Goal: Download file/media

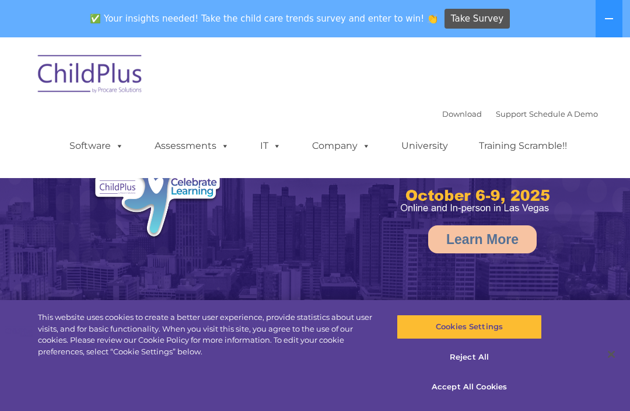
select select "MEDIUM"
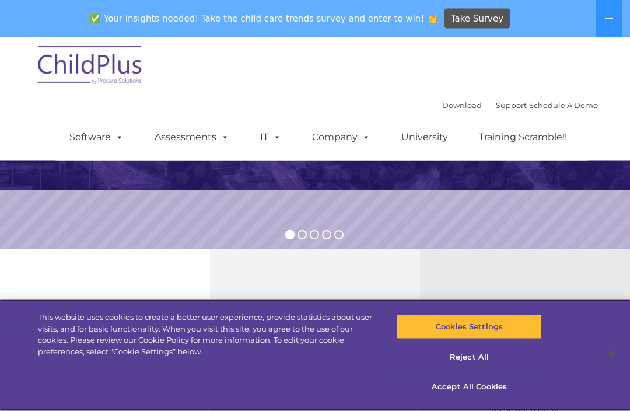
scroll to position [244, 0]
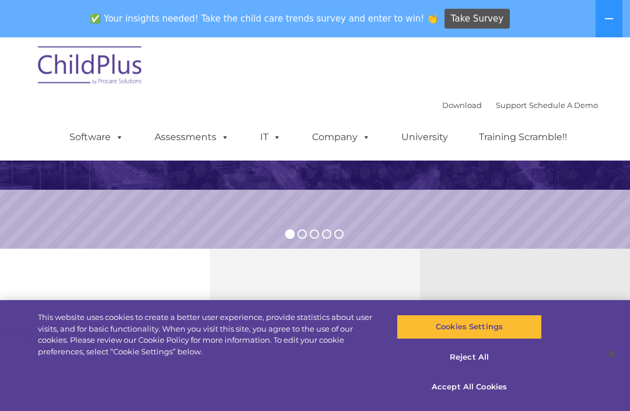
click at [366, 141] on span at bounding box center [364, 136] width 13 height 11
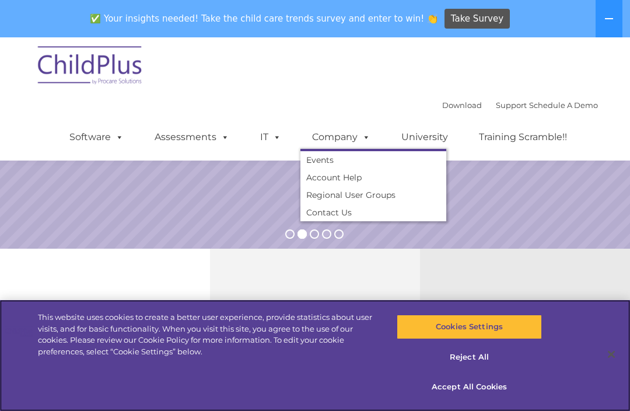
click at [491, 399] on button "Accept All Cookies" at bounding box center [469, 387] width 145 height 25
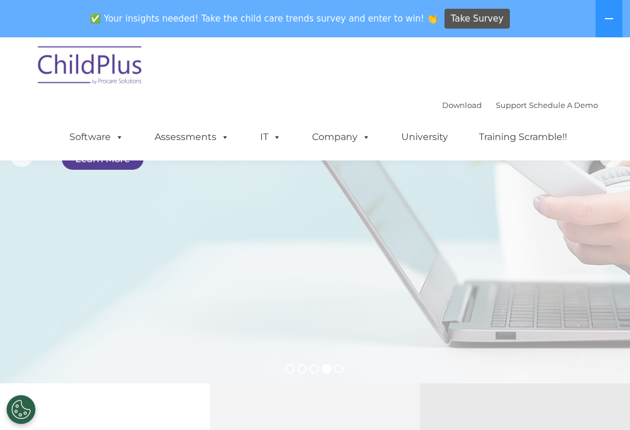
scroll to position [0, 0]
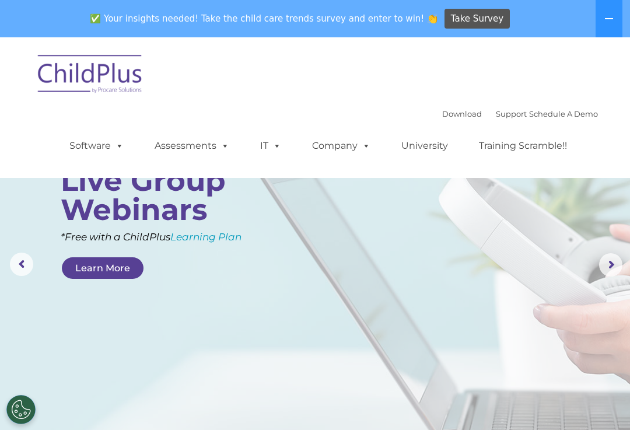
click at [122, 74] on img at bounding box center [90, 76] width 117 height 58
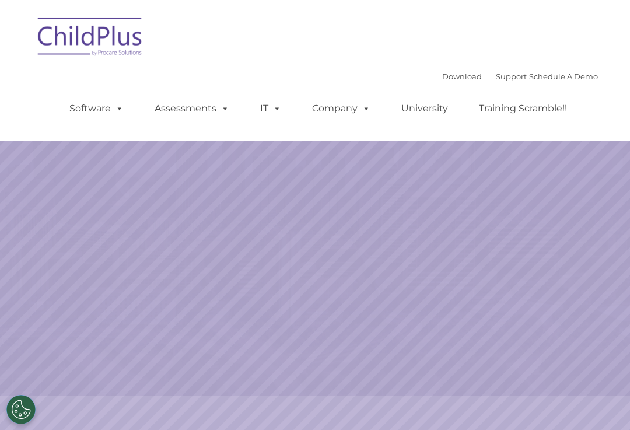
select select "MEDIUM"
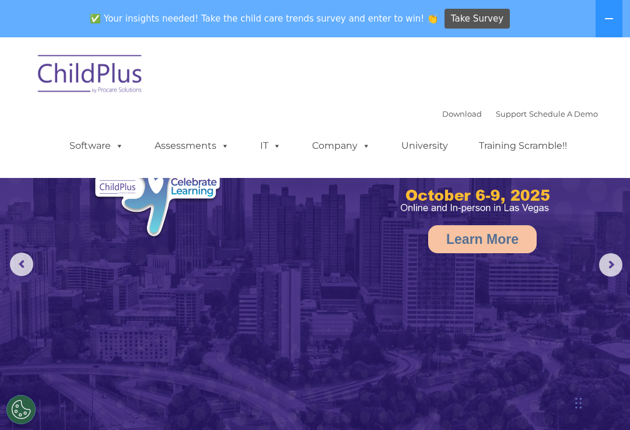
click at [111, 141] on span at bounding box center [117, 145] width 13 height 11
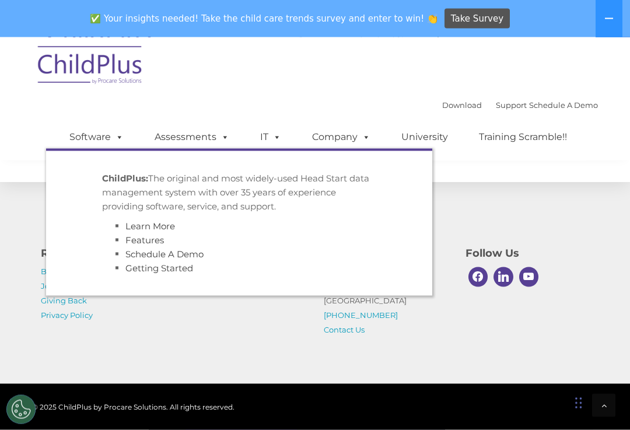
scroll to position [1436, 0]
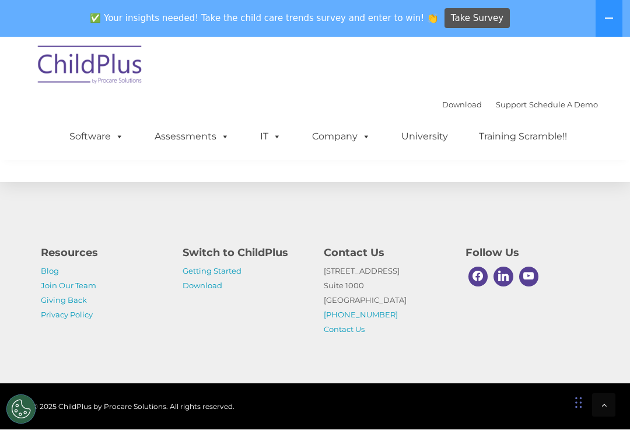
click at [611, 14] on icon at bounding box center [608, 18] width 9 height 9
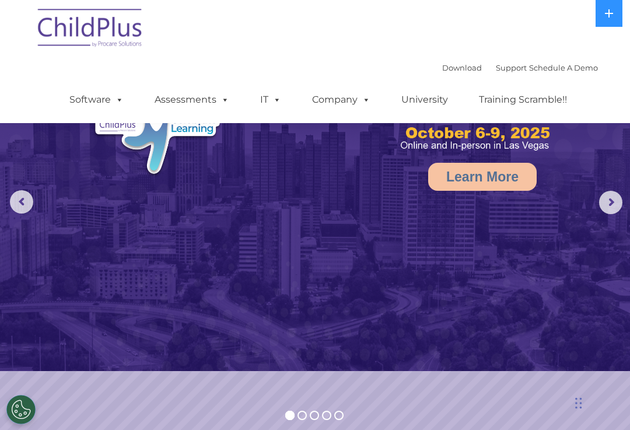
scroll to position [0, 0]
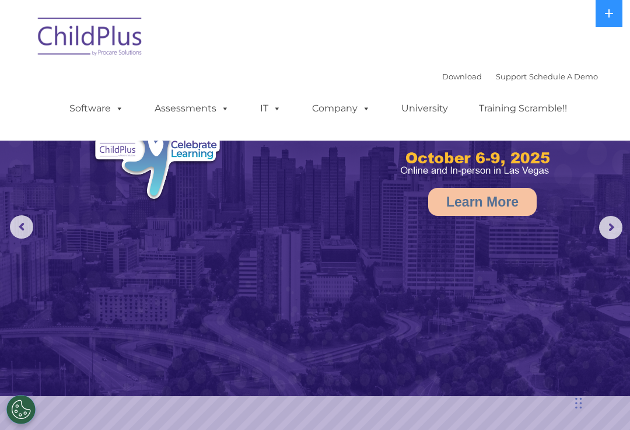
click at [443, 81] on link "Download" at bounding box center [462, 76] width 40 height 9
